Goal: Task Accomplishment & Management: Use online tool/utility

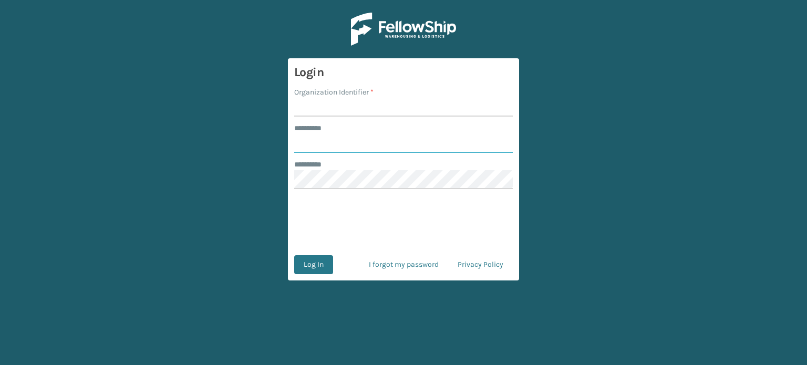
type input "********"
click at [446, 93] on div "Organization Identifier *" at bounding box center [403, 92] width 219 height 11
click at [441, 108] on input "Organization Identifier *" at bounding box center [403, 107] width 219 height 19
type input "MilliardLV"
click at [309, 269] on button "Log In" at bounding box center [313, 264] width 39 height 19
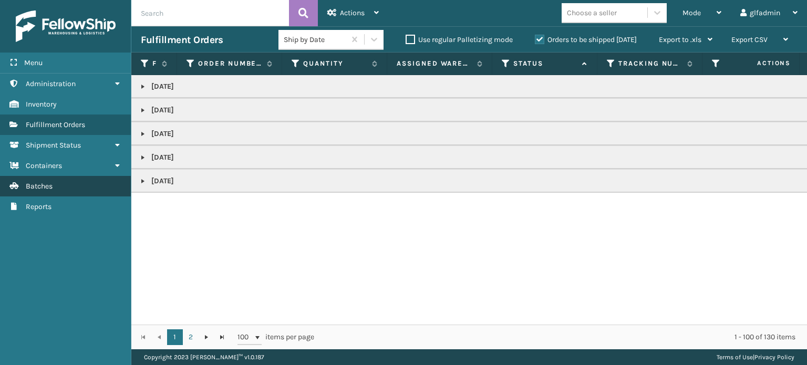
drag, startPoint x: 77, startPoint y: 176, endPoint x: 69, endPoint y: 191, distance: 16.9
click at [74, 183] on link "Batches" at bounding box center [65, 186] width 131 height 20
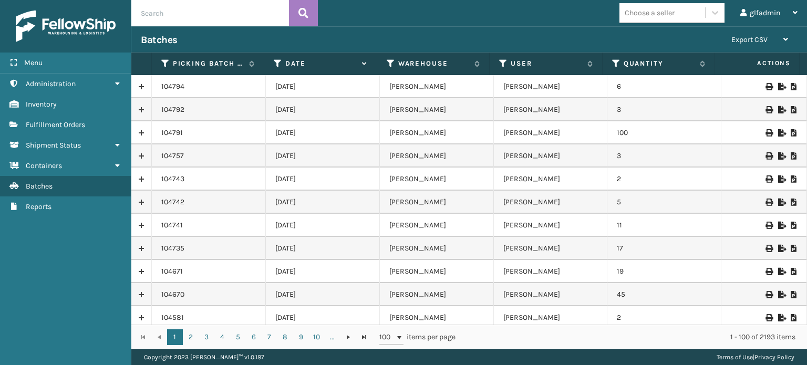
click at [778, 132] on icon at bounding box center [781, 132] width 6 height 7
drag, startPoint x: 776, startPoint y: 132, endPoint x: 670, endPoint y: 122, distance: 105.5
click at [670, 122] on td "100" at bounding box center [664, 132] width 114 height 23
click at [778, 109] on icon at bounding box center [781, 109] width 6 height 7
click at [778, 87] on icon at bounding box center [781, 86] width 6 height 7
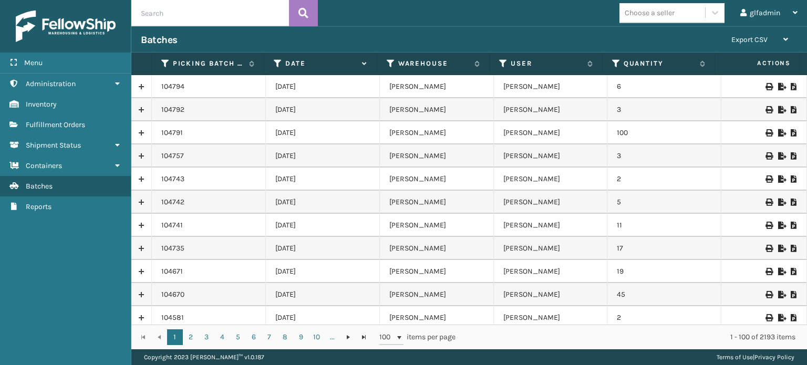
click at [778, 86] on icon at bounding box center [781, 86] width 6 height 7
